Goal: Transaction & Acquisition: Purchase product/service

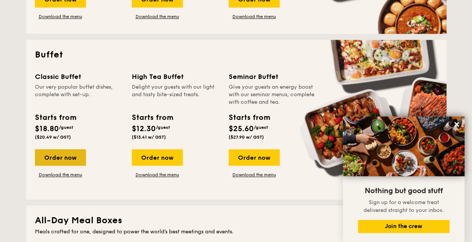
click at [56, 155] on div "Order now" at bounding box center [60, 157] width 51 height 17
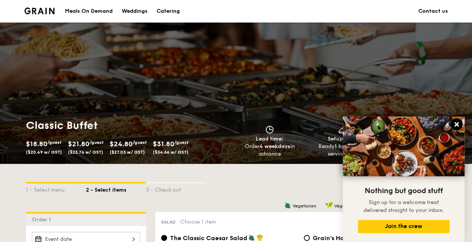
click at [455, 123] on icon at bounding box center [457, 124] width 5 height 5
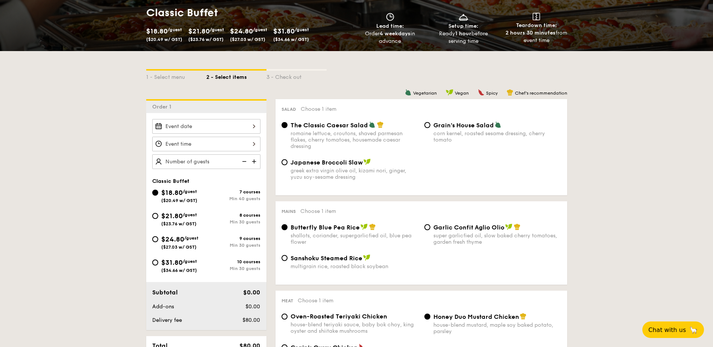
scroll to position [150, 0]
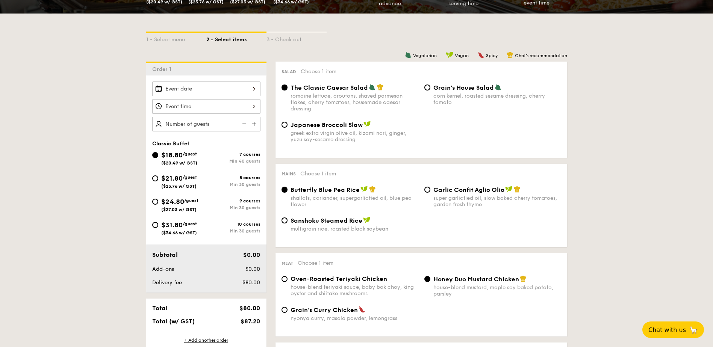
click at [432, 191] on div "Garlic Confit Aglio Olio super garlicfied oil, slow baked cherry tomatoes, gard…" at bounding box center [492, 197] width 143 height 22
click at [426, 191] on input "Garlic Confit Aglio Olio super garlicfied oil, slow baked cherry tomatoes, gard…" at bounding box center [427, 190] width 6 height 6
radio input "true"
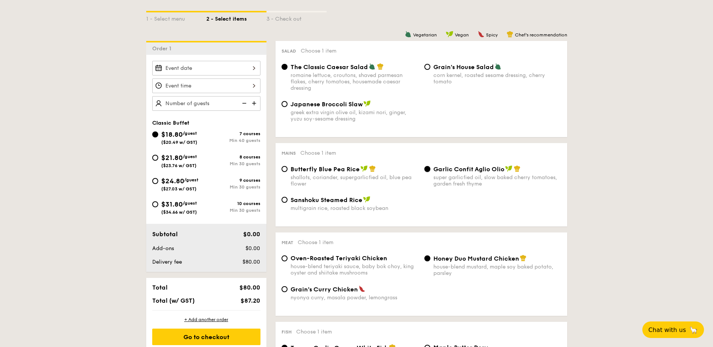
scroll to position [188, 0]
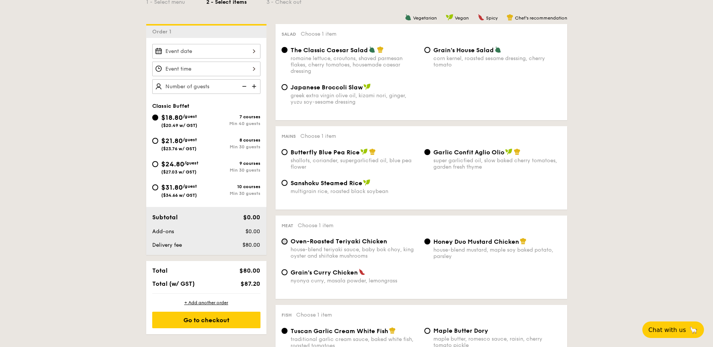
click at [284, 242] on input "Oven-Roasted Teriyaki Chicken house-blend teriyaki sauce, baby bok choy, king o…" at bounding box center [284, 242] width 6 height 6
radio input "true"
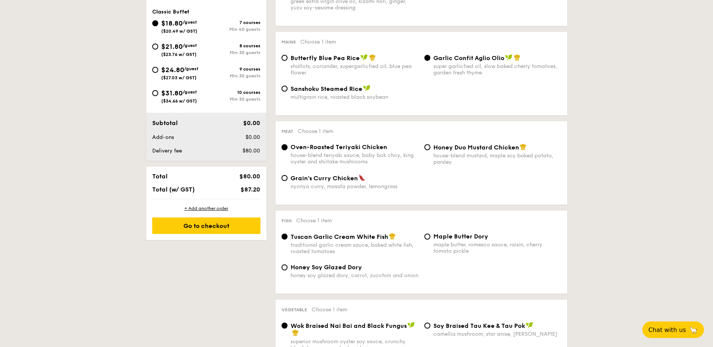
scroll to position [301, 0]
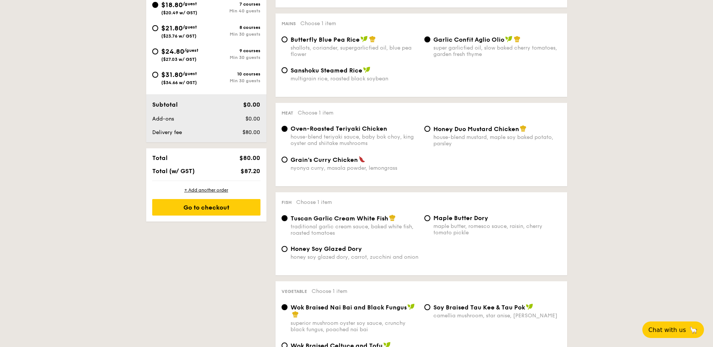
click at [312, 242] on span "Honey Soy Glazed Dory" at bounding box center [325, 248] width 71 height 7
click at [287, 242] on input "Honey Soy Glazed Dory honey soy glazed dory, carrot, zucchini and onion" at bounding box center [284, 249] width 6 height 6
radio input "true"
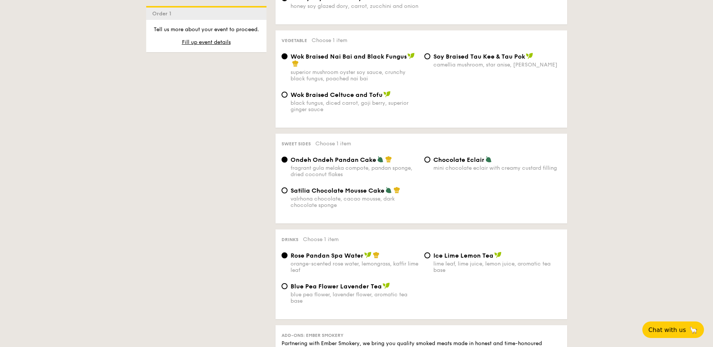
scroll to position [564, 0]
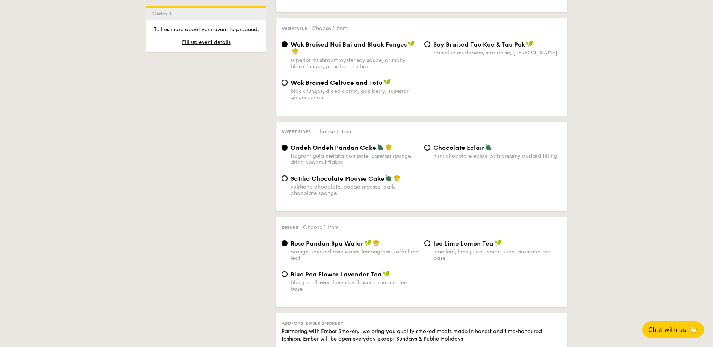
click at [459, 147] on span "Chocolate Eclair" at bounding box center [458, 147] width 51 height 7
click at [430, 147] on input "Chocolate Eclair mini chocolate eclair with creamy custard filling" at bounding box center [427, 148] width 6 height 6
radio input "true"
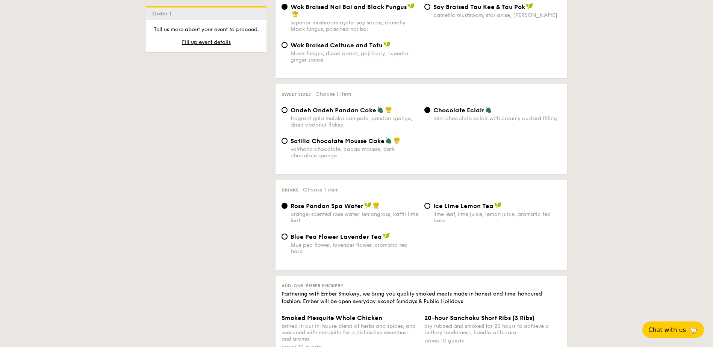
click at [312, 241] on div "Blue Pea Flower Lavender Tea blue pea flower, lavender flower, aromatic tea base" at bounding box center [354, 244] width 128 height 22
click at [287, 240] on input "Blue Pea Flower Lavender Tea blue pea flower, lavender flower, aromatic tea base" at bounding box center [284, 237] width 6 height 6
radio input "true"
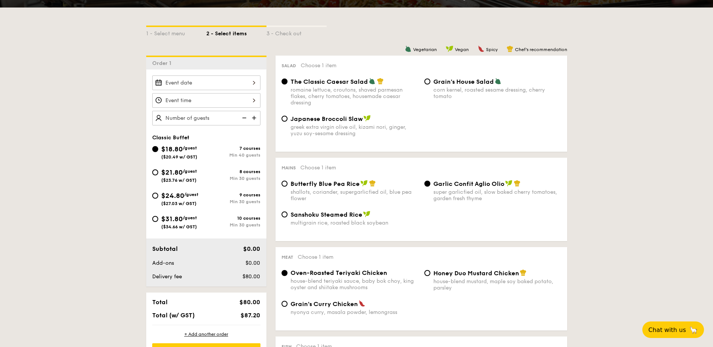
scroll to position [150, 0]
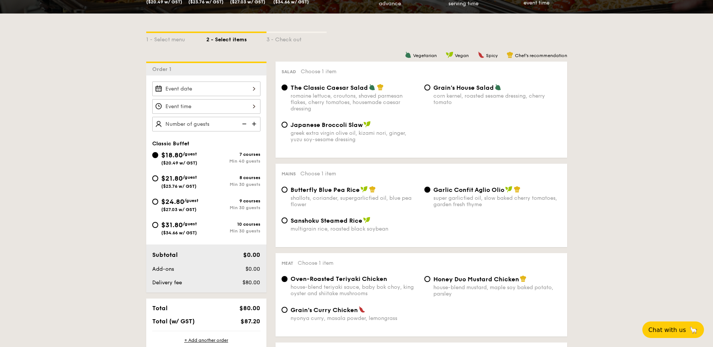
click at [252, 86] on div at bounding box center [206, 89] width 108 height 15
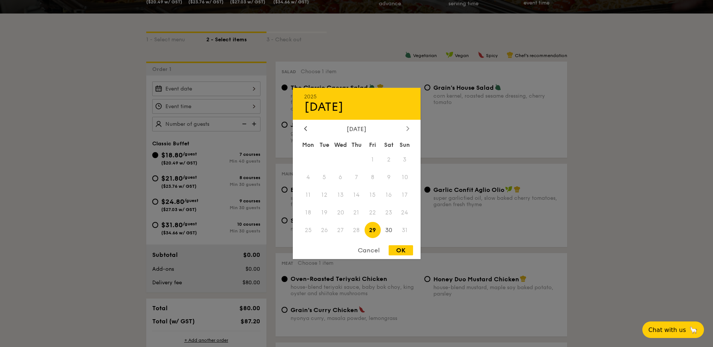
click at [406, 129] on div at bounding box center [407, 129] width 7 height 7
click at [304, 128] on icon at bounding box center [305, 128] width 3 height 5
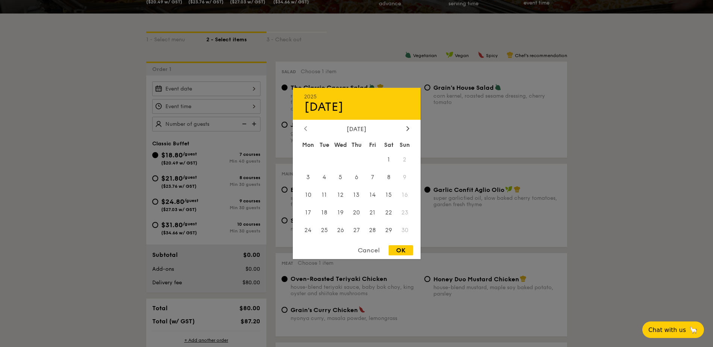
click at [304, 128] on icon at bounding box center [305, 128] width 3 height 5
click at [320, 230] on span "28" at bounding box center [324, 230] width 16 height 16
click at [349, 229] on span "30" at bounding box center [356, 230] width 16 height 16
click at [409, 242] on div "OK" at bounding box center [401, 250] width 24 height 10
type input "[DATE]"
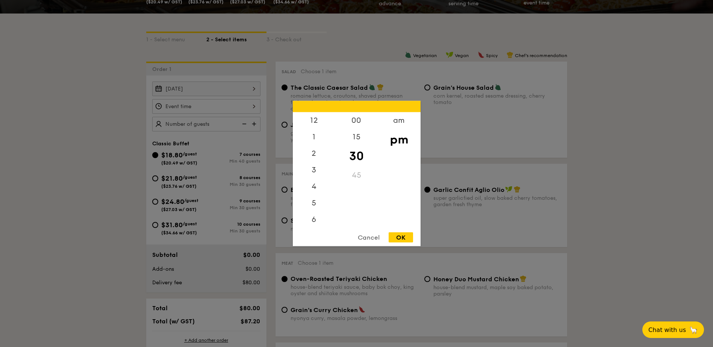
click at [230, 108] on div "12 1 2 3 4 5 6 7 8 9 10 11 00 15 30 45 am pm Cancel OK" at bounding box center [206, 106] width 108 height 15
click at [369, 239] on div "Cancel" at bounding box center [368, 238] width 37 height 10
